Goal: Transaction & Acquisition: Obtain resource

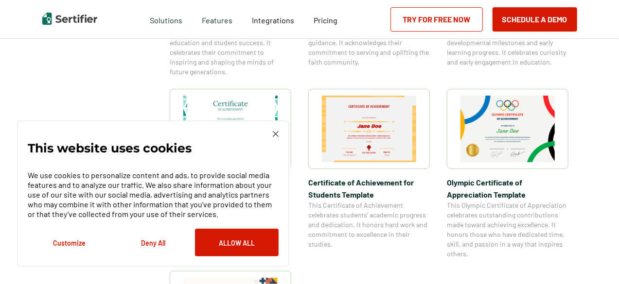
scroll to position [659, 0]
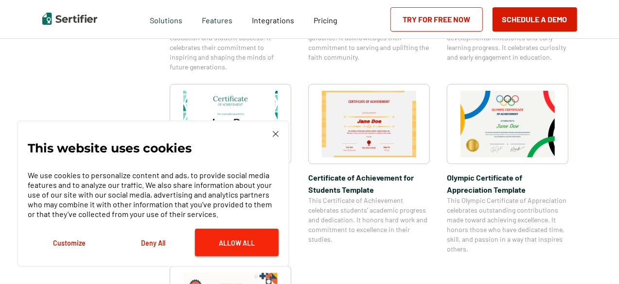
click at [250, 243] on button "Allow All" at bounding box center [237, 243] width 84 height 28
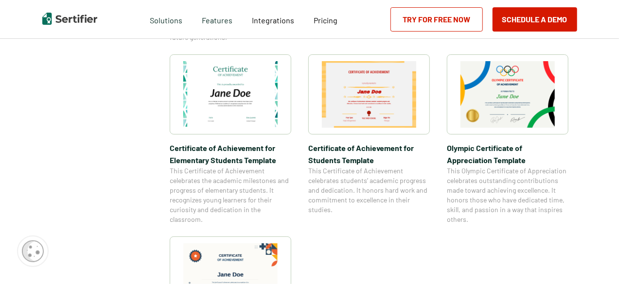
scroll to position [715, 0]
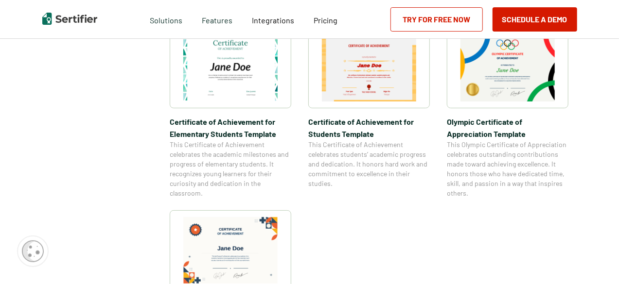
click at [518, 68] on img at bounding box center [507, 68] width 94 height 67
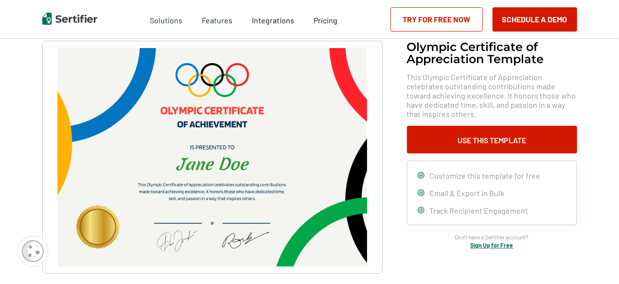
scroll to position [57, 0]
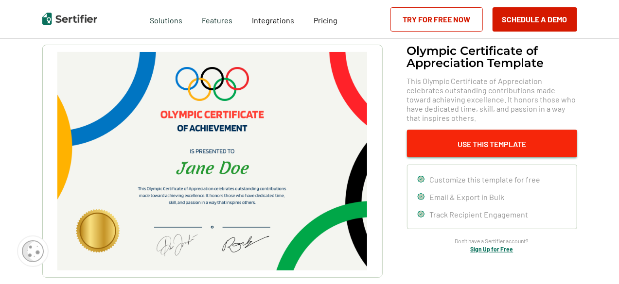
click at [519, 143] on button "Use This Template" at bounding box center [492, 144] width 170 height 28
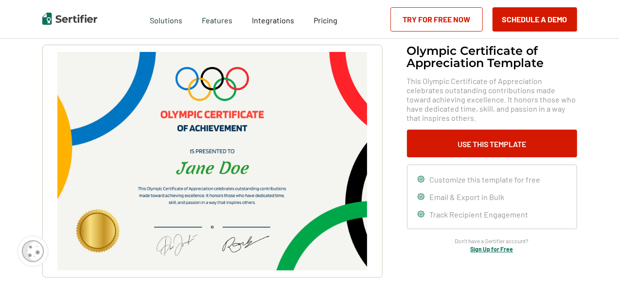
click at [431, 19] on link "Try for Free Now" at bounding box center [436, 19] width 92 height 24
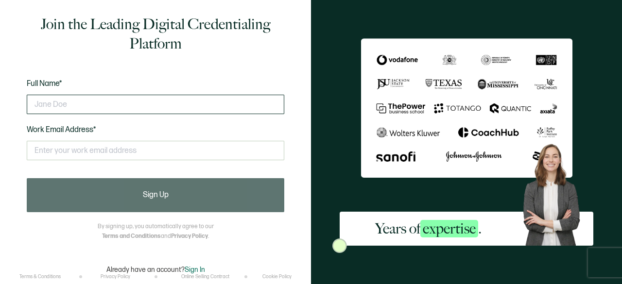
click at [79, 100] on input "text" at bounding box center [156, 104] width 258 height 19
drag, startPoint x: 79, startPoint y: 100, endPoint x: 55, endPoint y: 104, distance: 24.1
click at [55, 104] on input "text" at bounding box center [156, 104] width 258 height 19
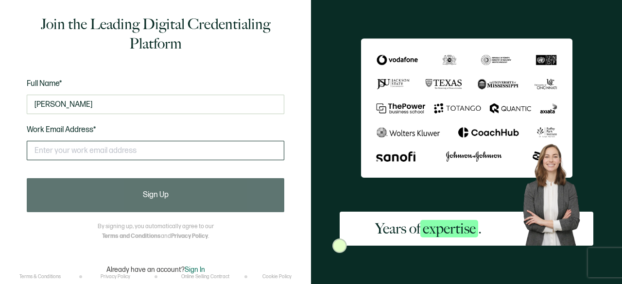
type input "[PERSON_NAME]"
click at [76, 146] on input "text" at bounding box center [156, 150] width 258 height 19
type input "terry.tveita@yahoo.com"
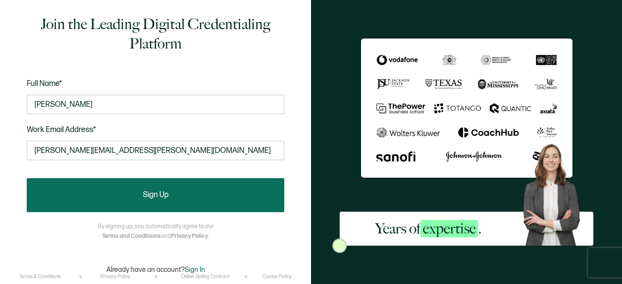
click at [140, 194] on button "Sign Up" at bounding box center [156, 195] width 258 height 34
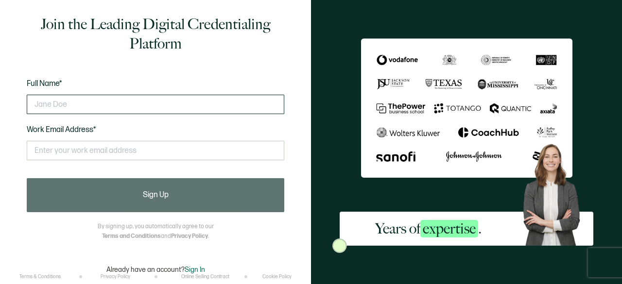
click at [68, 105] on input "text" at bounding box center [156, 104] width 258 height 19
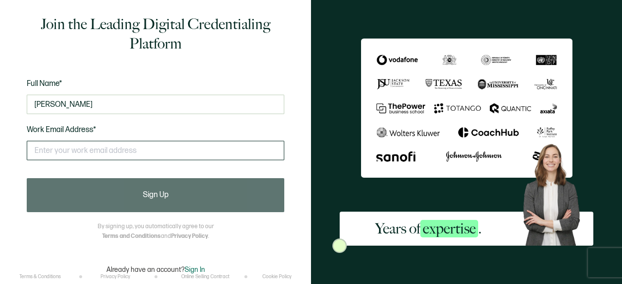
type input "[PERSON_NAME]"
click at [133, 156] on input "text" at bounding box center [156, 150] width 258 height 19
